Goal: Transaction & Acquisition: Purchase product/service

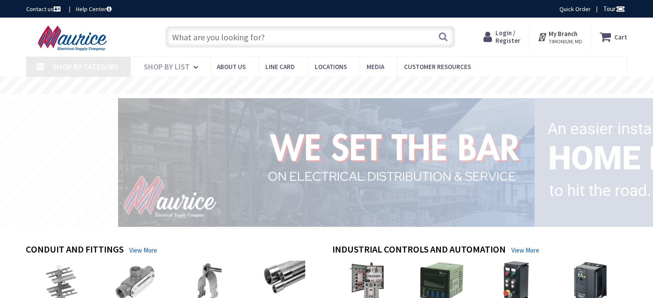
type input "[GEOGRAPHIC_DATA], [GEOGRAPHIC_DATA]"
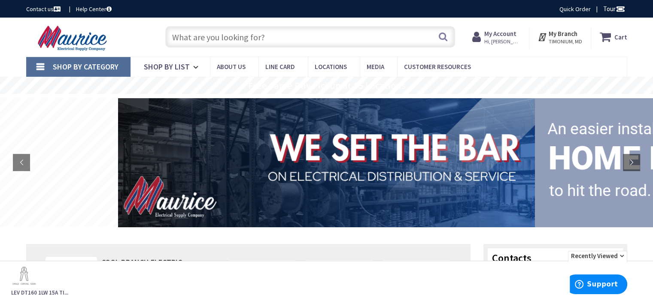
click at [230, 33] on input "text" at bounding box center [310, 36] width 290 height 21
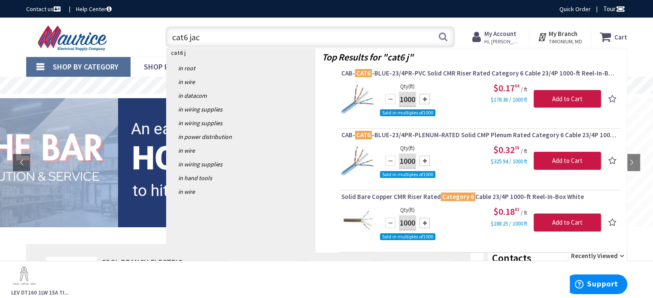
type input "cat6 jack"
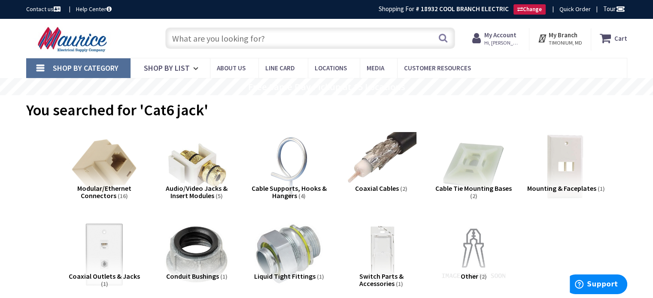
click at [234, 41] on input "text" at bounding box center [310, 37] width 290 height 21
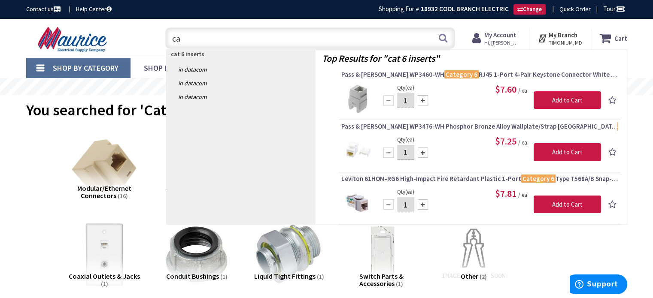
type input "c"
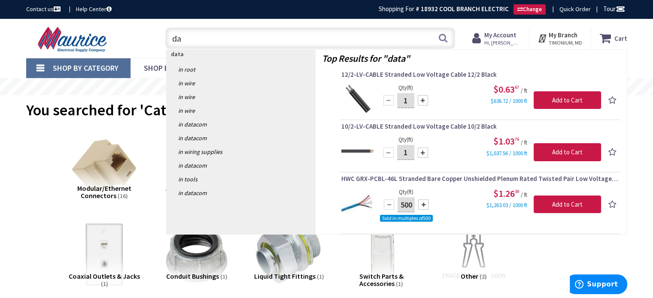
type input "d"
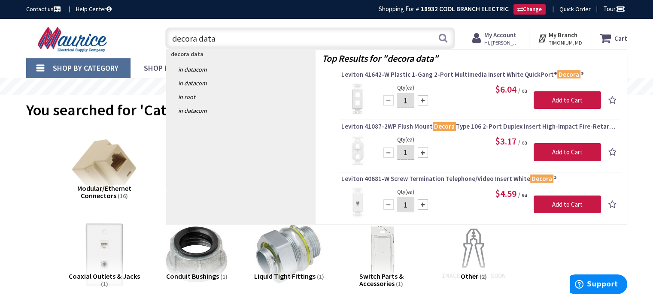
type input "decora data"
click at [26, 155] on div "View Subcategories Modular/Ethernet Connectors (16) Audio/Video Jacks & Insert …" at bounding box center [326, 218] width 601 height 180
